Goal: Information Seeking & Learning: Learn about a topic

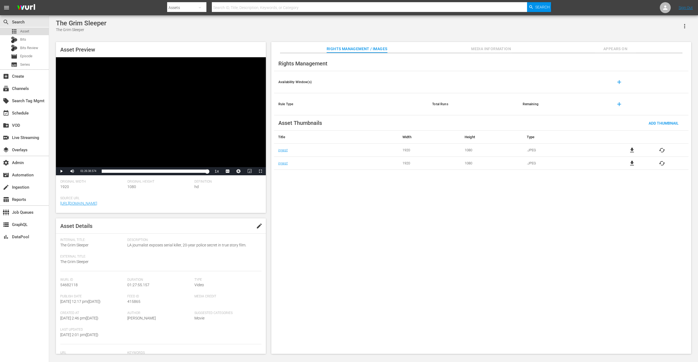
click at [25, 30] on span "Asset" at bounding box center [24, 31] width 9 height 5
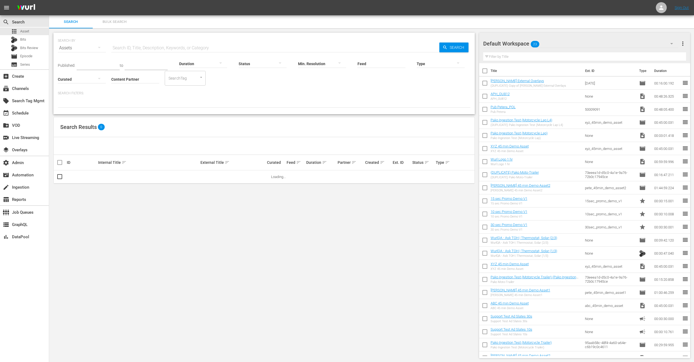
click at [139, 77] on input "Content Partner" at bounding box center [135, 80] width 48 height 20
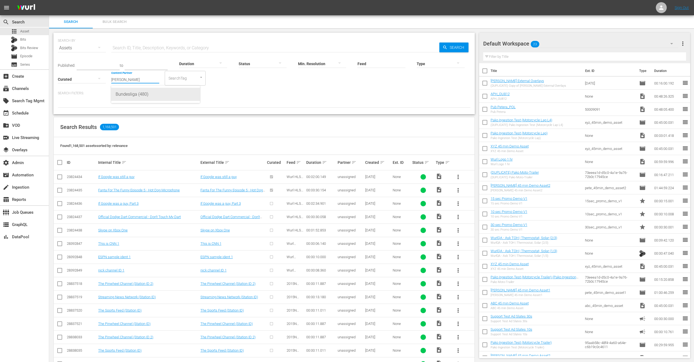
click at [140, 95] on div "Bundesliga (480)" at bounding box center [156, 94] width 80 height 13
type input "Bundesliga (480)"
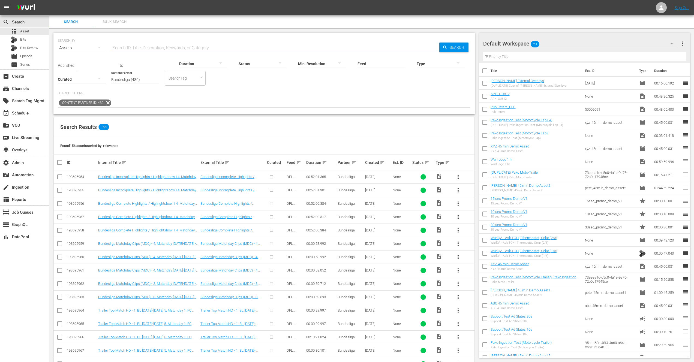
click at [139, 49] on input "text" at bounding box center [275, 47] width 328 height 13
type input "2025-26"
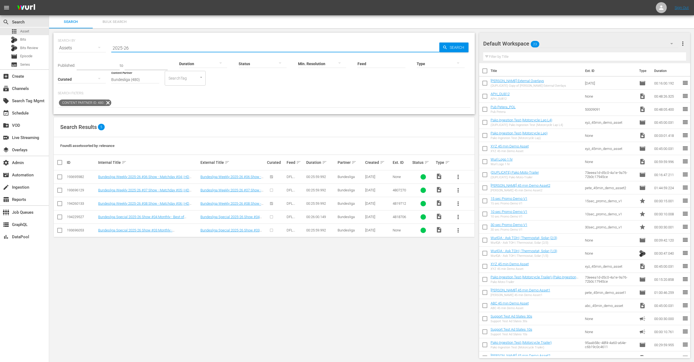
click at [185, 263] on div "SEARCH BY Search By Assets Search ID, Title, Description, Keywords, or Category…" at bounding box center [264, 195] width 430 height 334
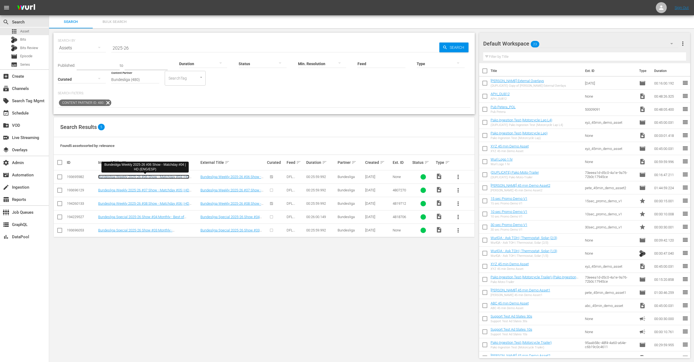
click at [168, 176] on link "Bundesliga Weekly 2025-26 #06 Show - Matchday #04 | HD (ENG/ESP)" at bounding box center [143, 179] width 91 height 8
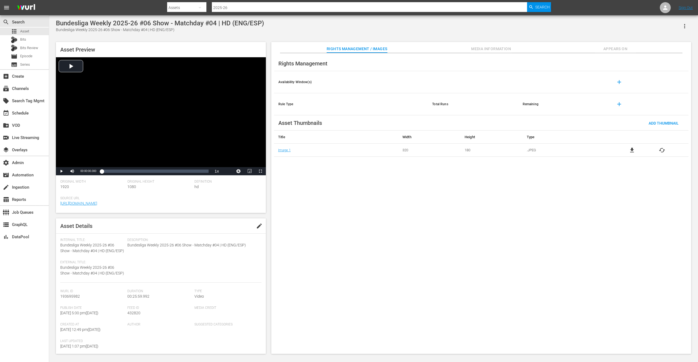
click at [483, 47] on span "Media Information" at bounding box center [491, 49] width 41 height 7
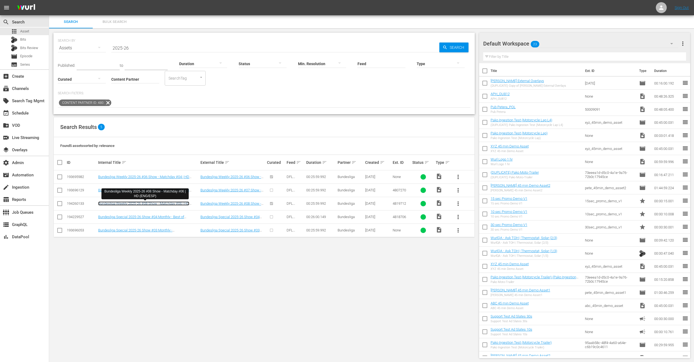
click at [173, 204] on link "Bundesliga Weekly 2025-26 #08 Show - Matchday #06 | HD (ENG/ESP)" at bounding box center [143, 206] width 91 height 8
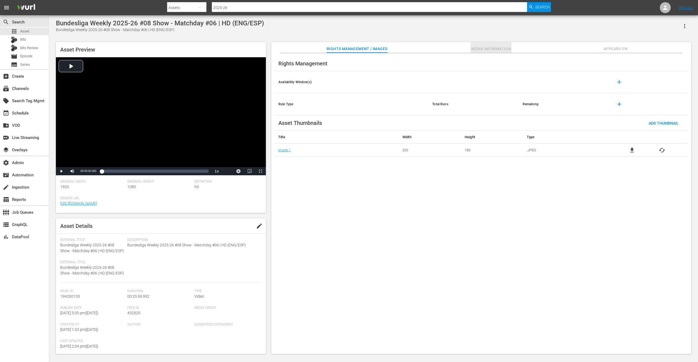
click at [488, 46] on span "Media Information" at bounding box center [491, 49] width 41 height 7
